Goal: Task Accomplishment & Management: Complete application form

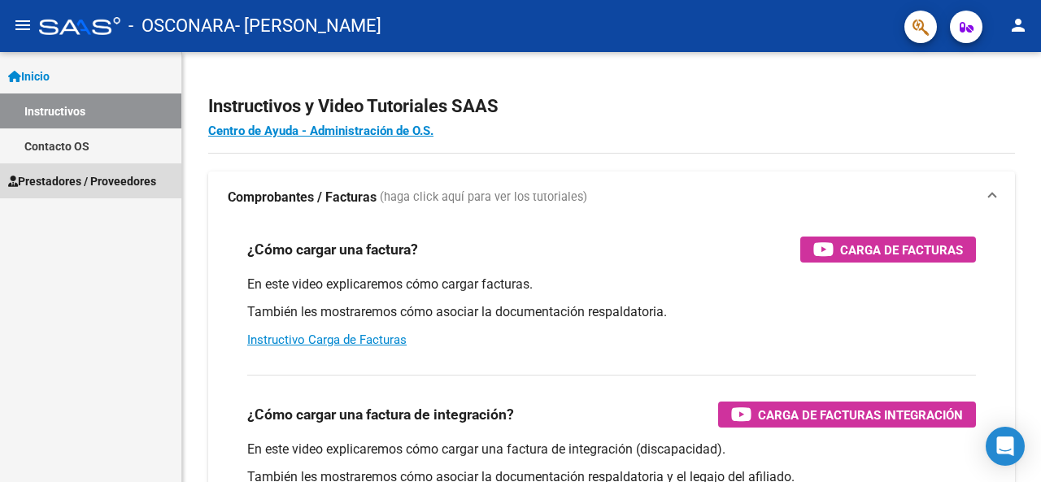
click at [81, 183] on span "Prestadores / Proveedores" at bounding box center [82, 181] width 148 height 18
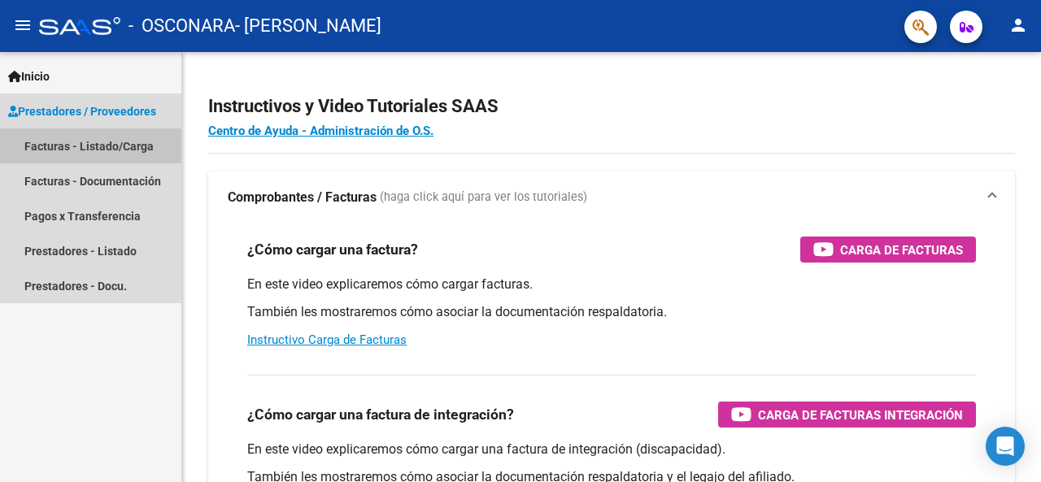
click at [91, 151] on link "Facturas - Listado/Carga" at bounding box center [90, 146] width 181 height 35
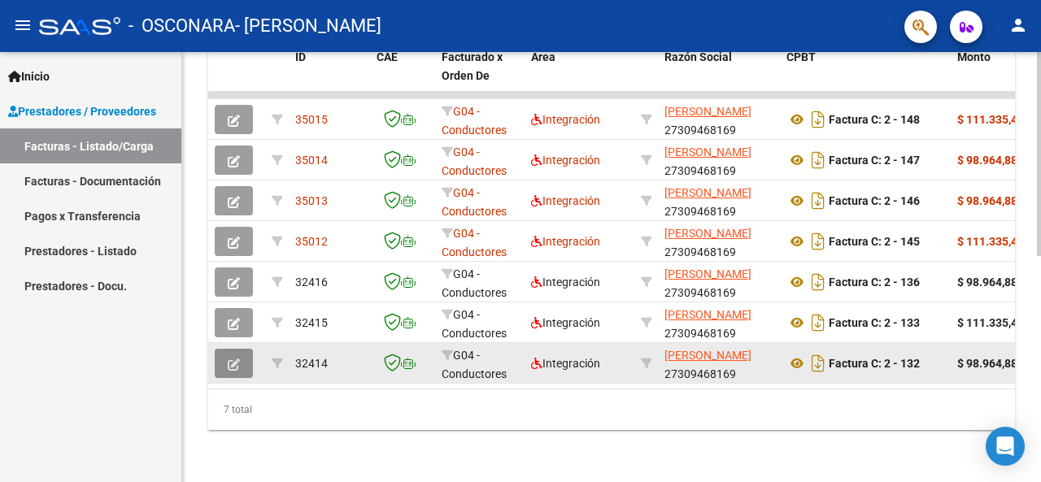
click at [231, 359] on icon "button" at bounding box center [234, 365] width 12 height 12
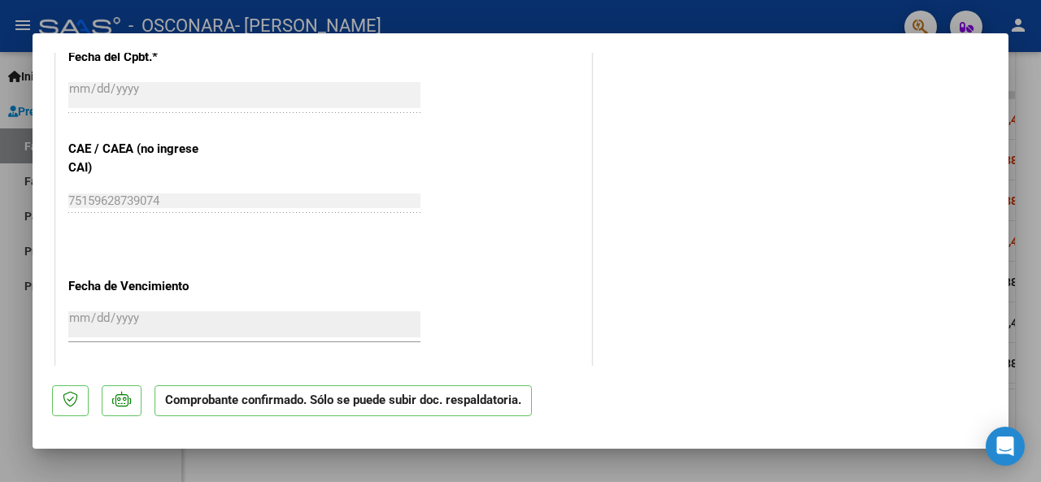
scroll to position [1227, 0]
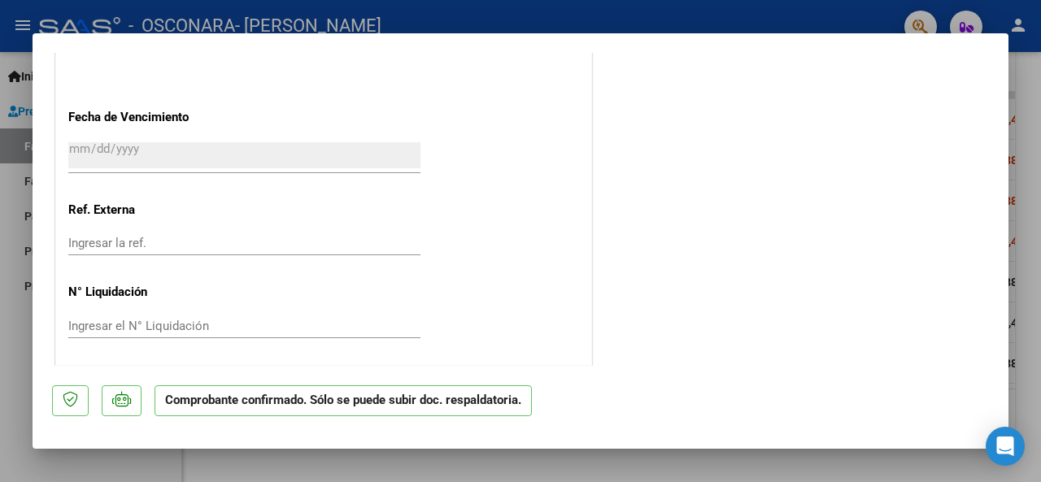
click at [629, 24] on div at bounding box center [520, 241] width 1041 height 482
type input "$ 0,00"
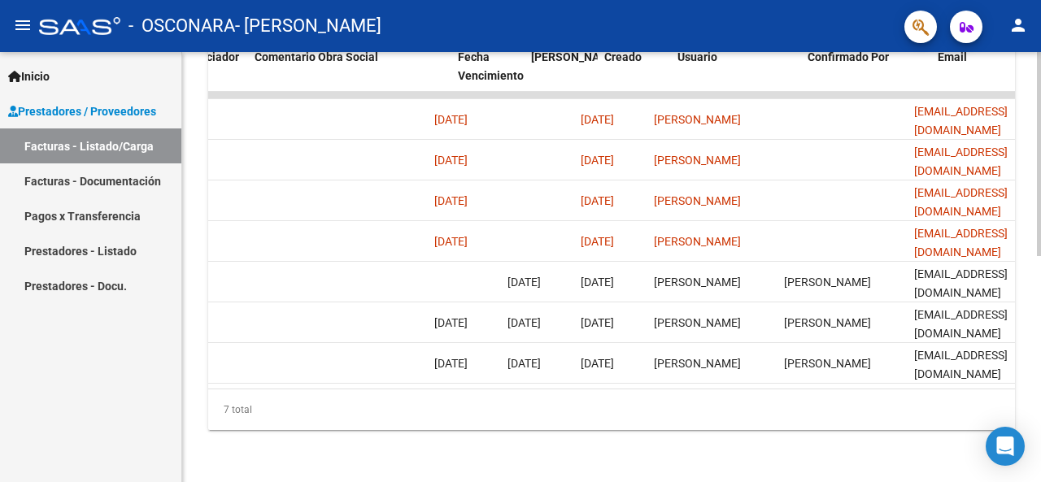
scroll to position [0, 2623]
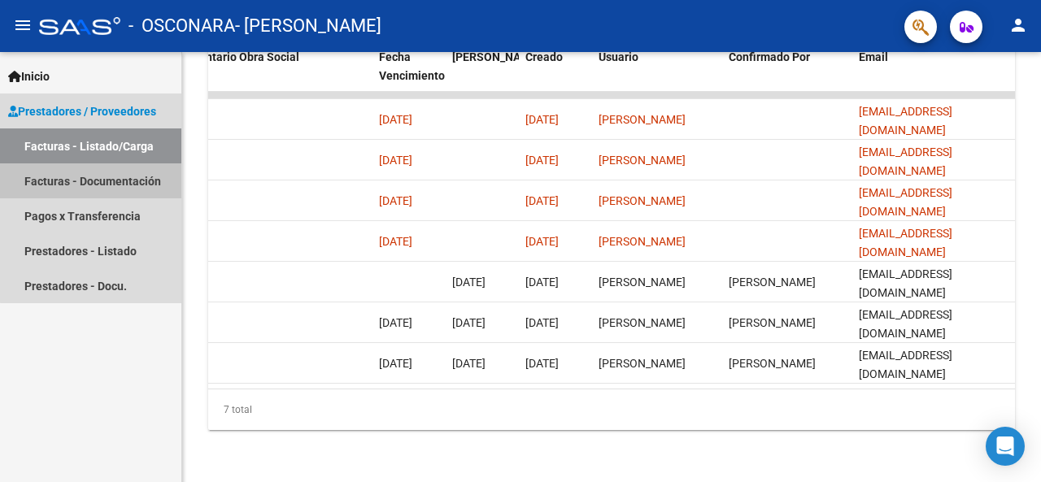
click at [119, 181] on link "Facturas - Documentación" at bounding box center [90, 181] width 181 height 35
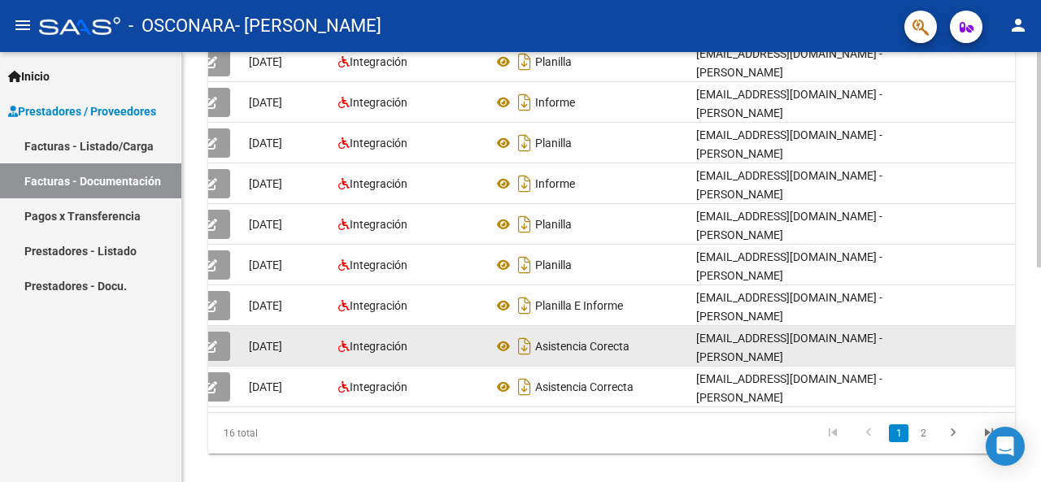
scroll to position [265, 0]
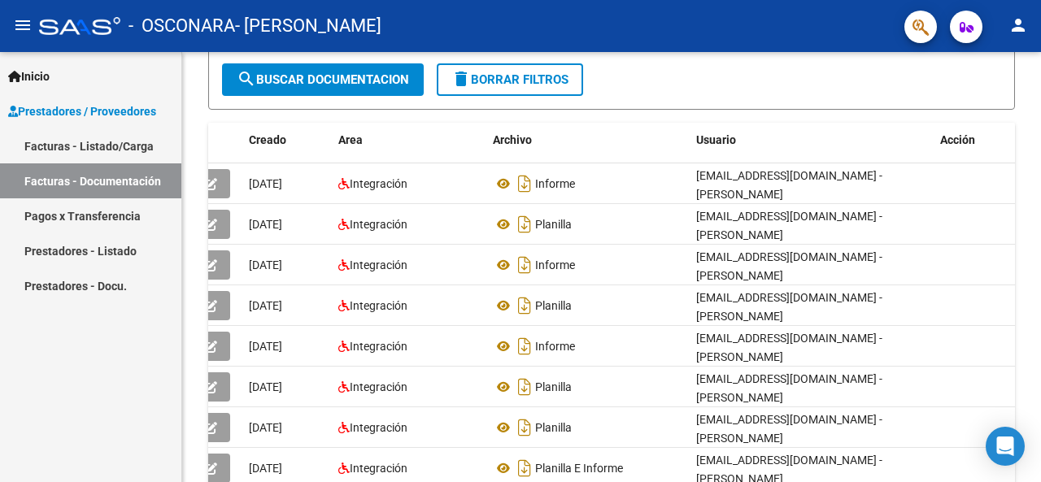
click at [86, 214] on link "Pagos x Transferencia" at bounding box center [90, 216] width 181 height 35
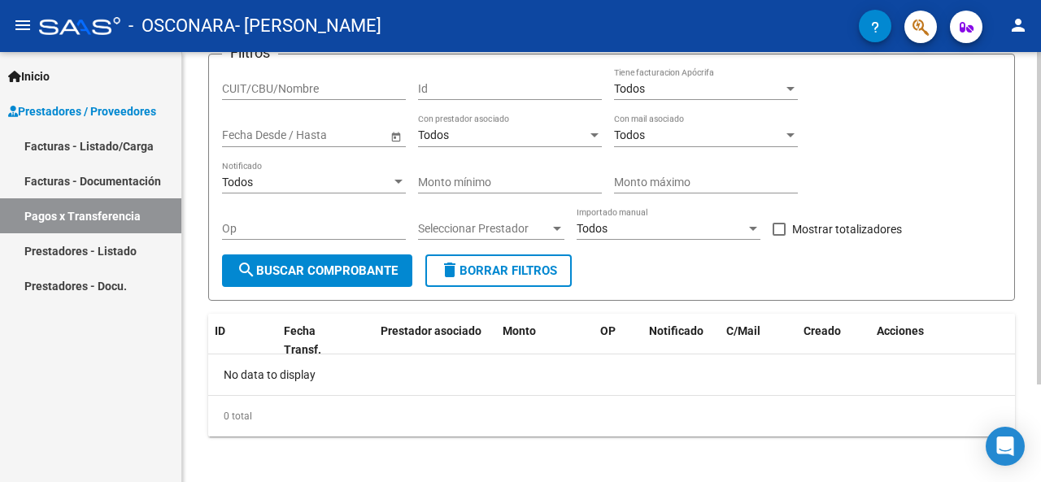
scroll to position [127, 0]
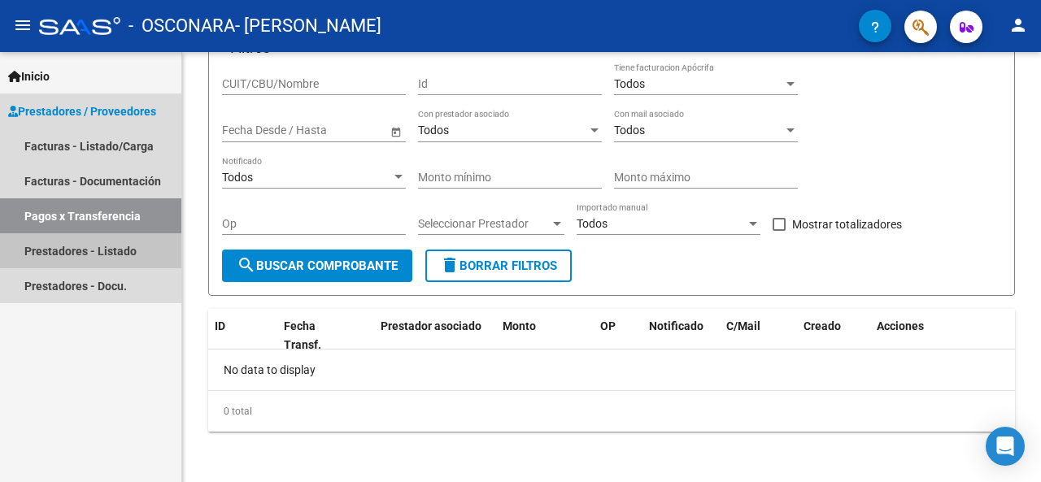
click at [71, 255] on link "Prestadores - Listado" at bounding box center [90, 250] width 181 height 35
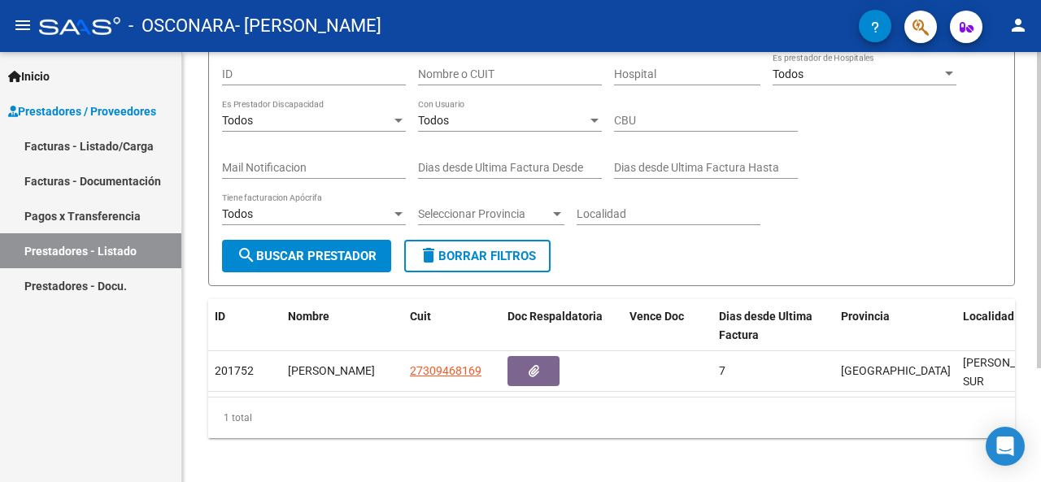
scroll to position [155, 0]
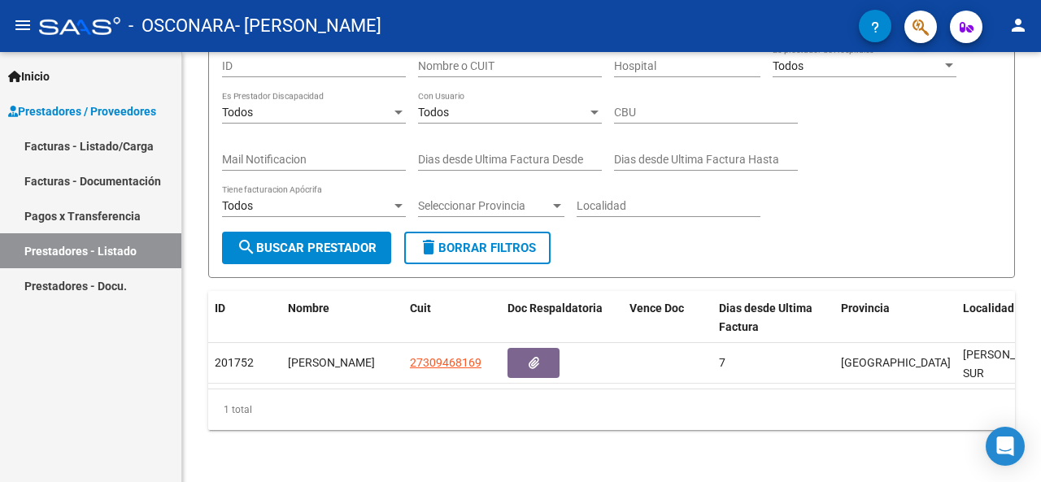
click at [68, 287] on link "Prestadores - Docu." at bounding box center [90, 285] width 181 height 35
